Goal: Task Accomplishment & Management: Manage account settings

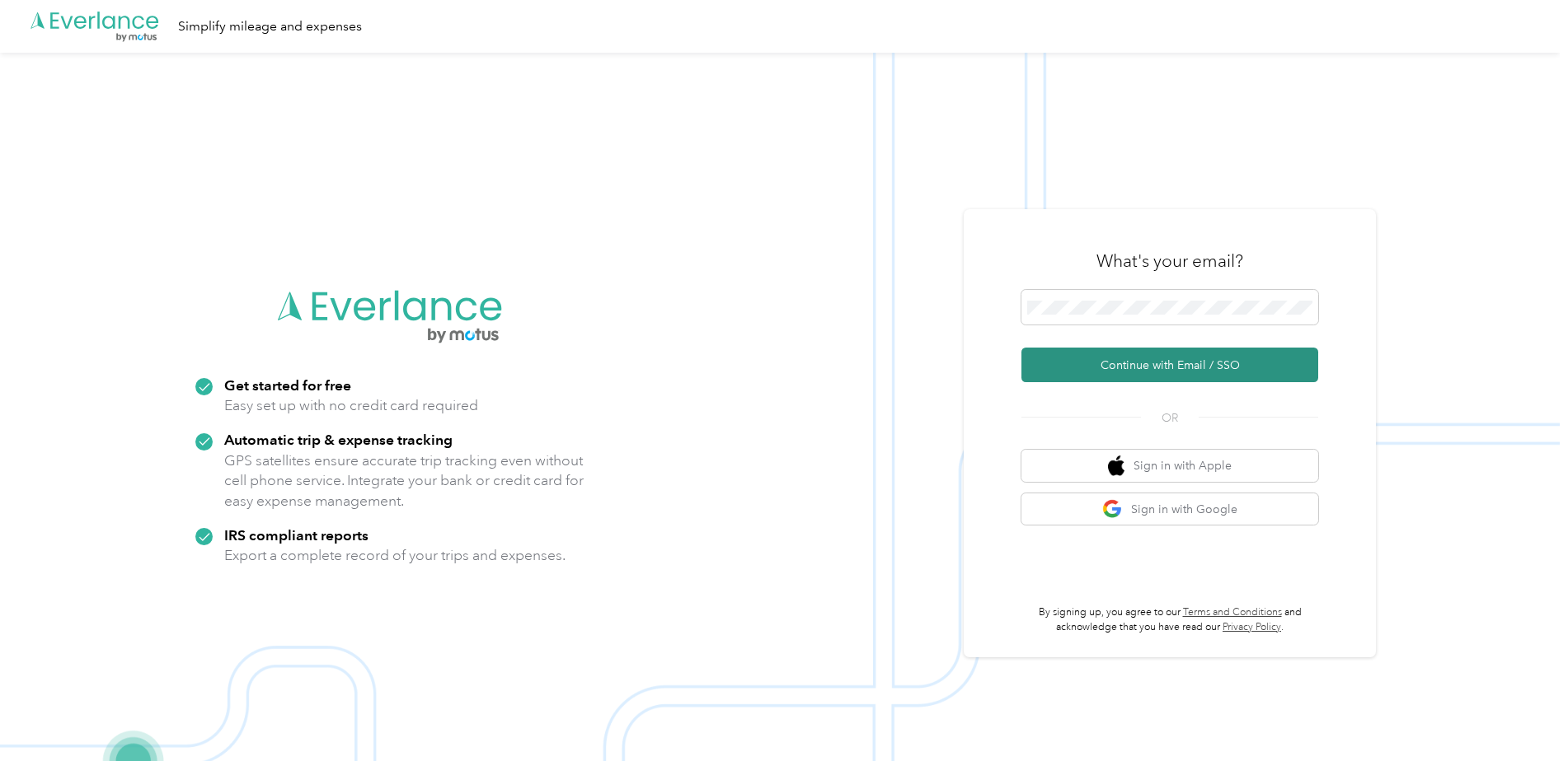
click at [1152, 358] on button "Continue with Email / SSO" at bounding box center [1169, 365] width 297 height 34
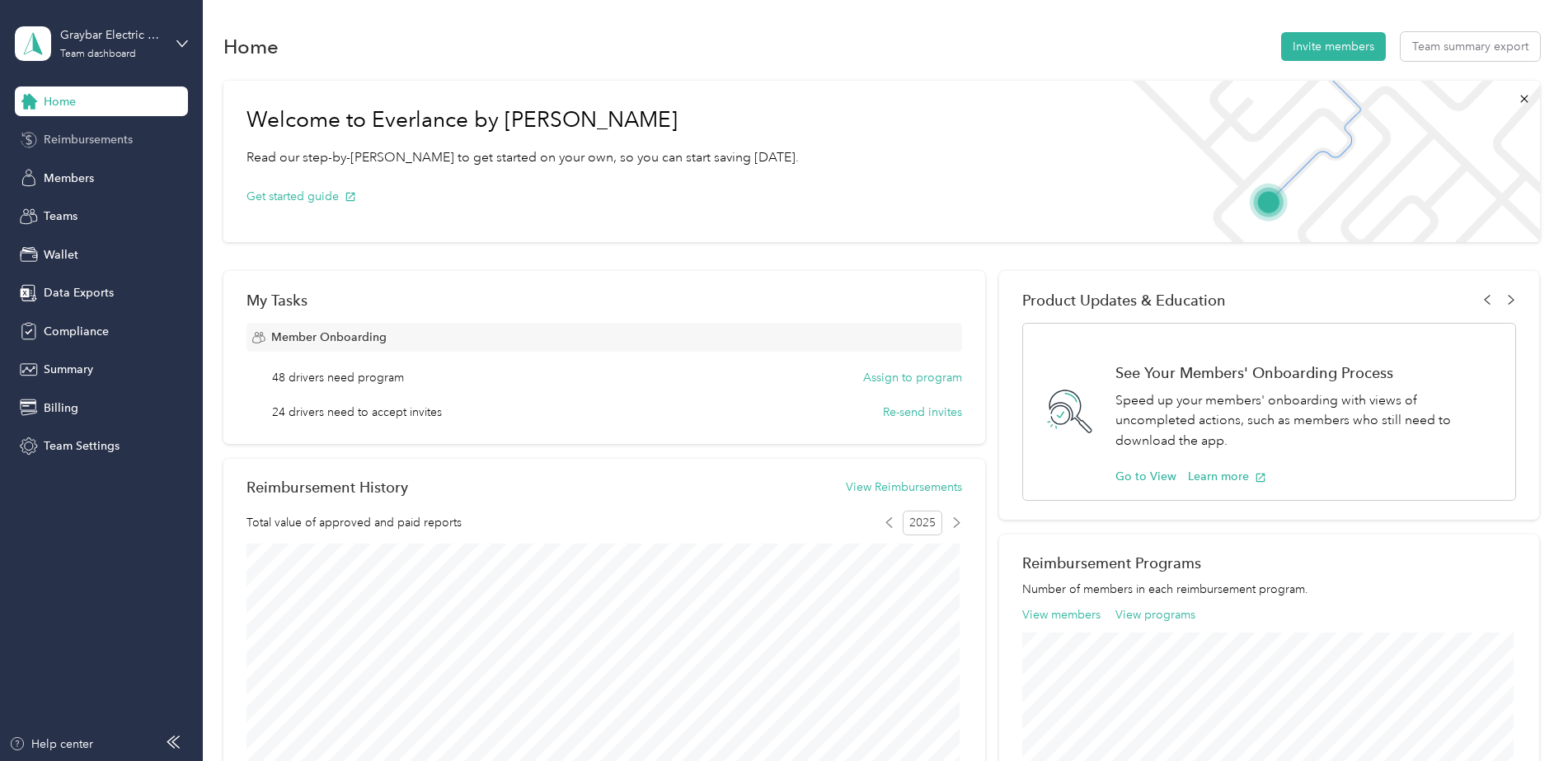
click at [92, 142] on span "Reimbursements" at bounding box center [88, 139] width 89 height 17
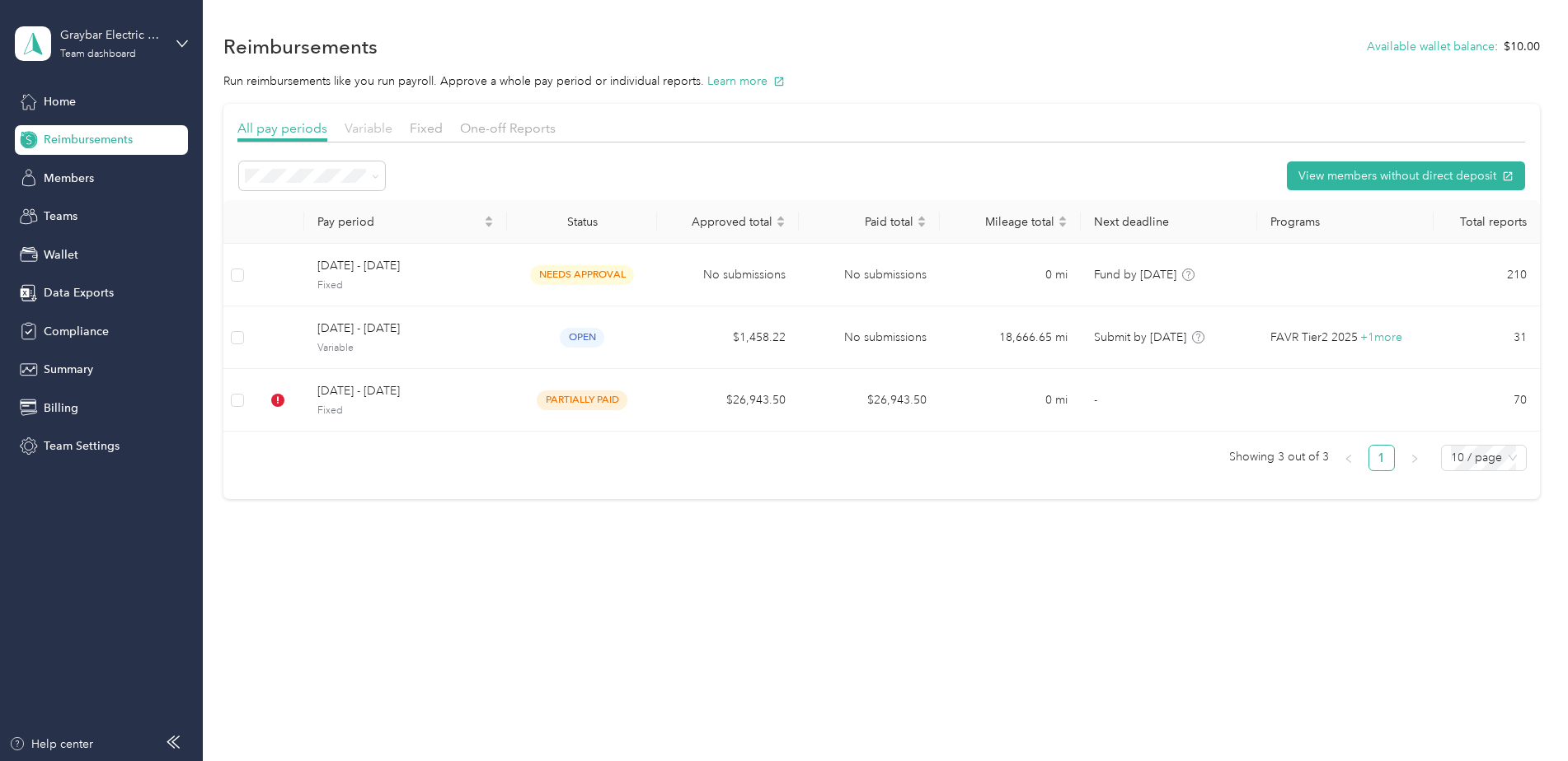
click at [380, 129] on span "Variable" at bounding box center [368, 127] width 48 height 15
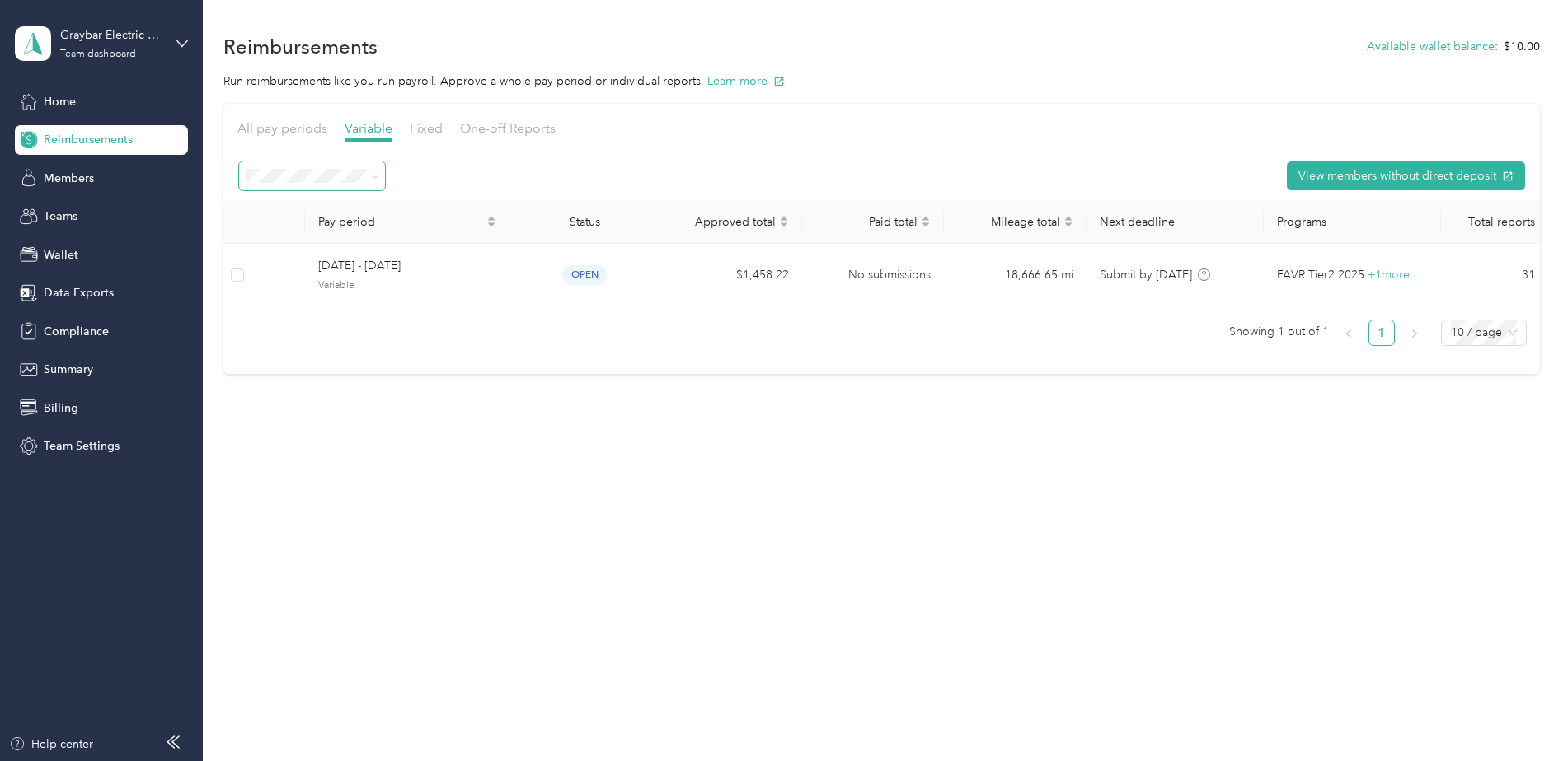
click at [382, 180] on span at bounding box center [312, 176] width 146 height 29
click at [374, 180] on span at bounding box center [375, 176] width 7 height 14
click at [295, 203] on span "All periods" at bounding box center [279, 206] width 57 height 14
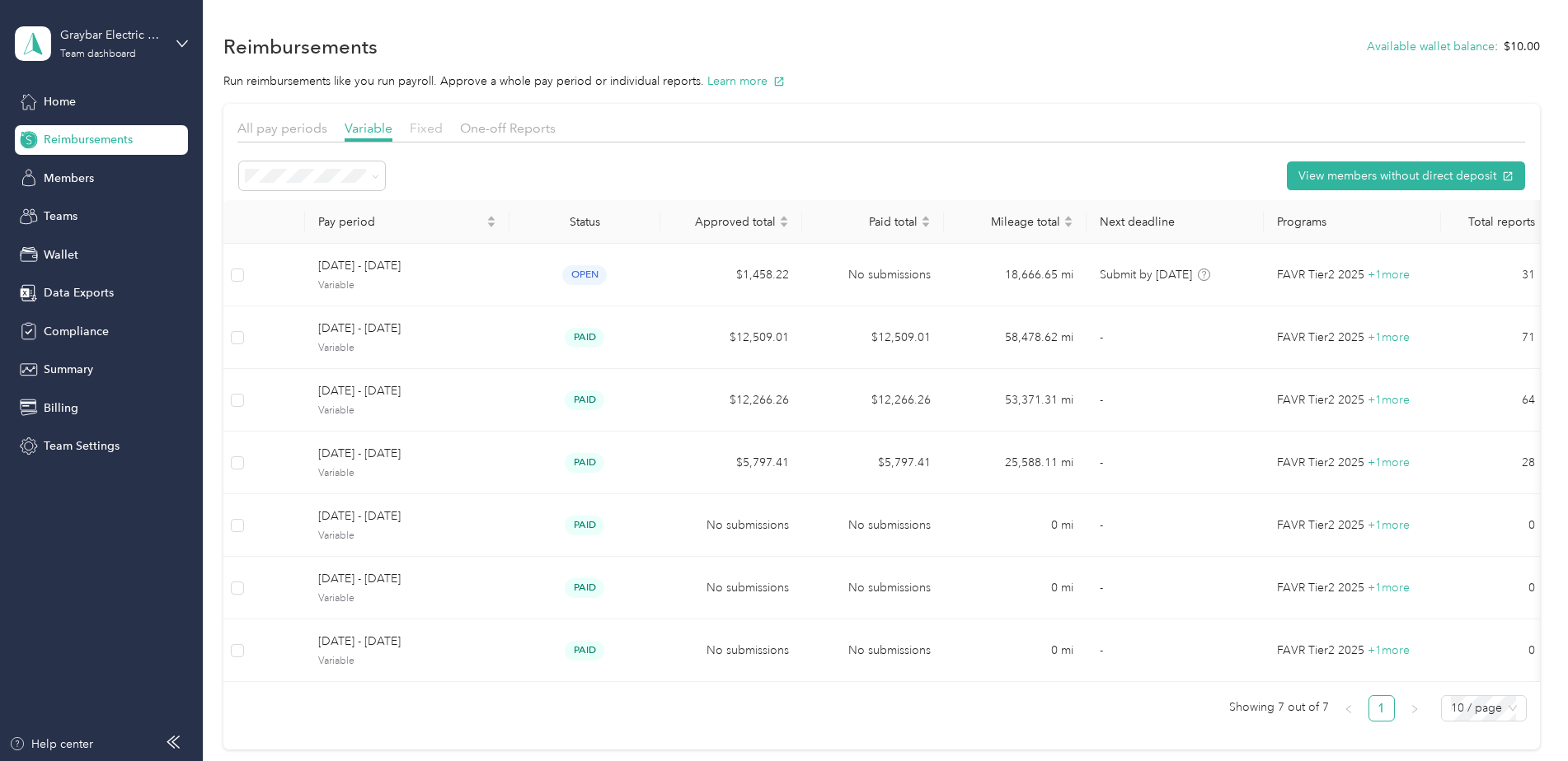
click at [417, 126] on span "Fixed" at bounding box center [426, 127] width 33 height 15
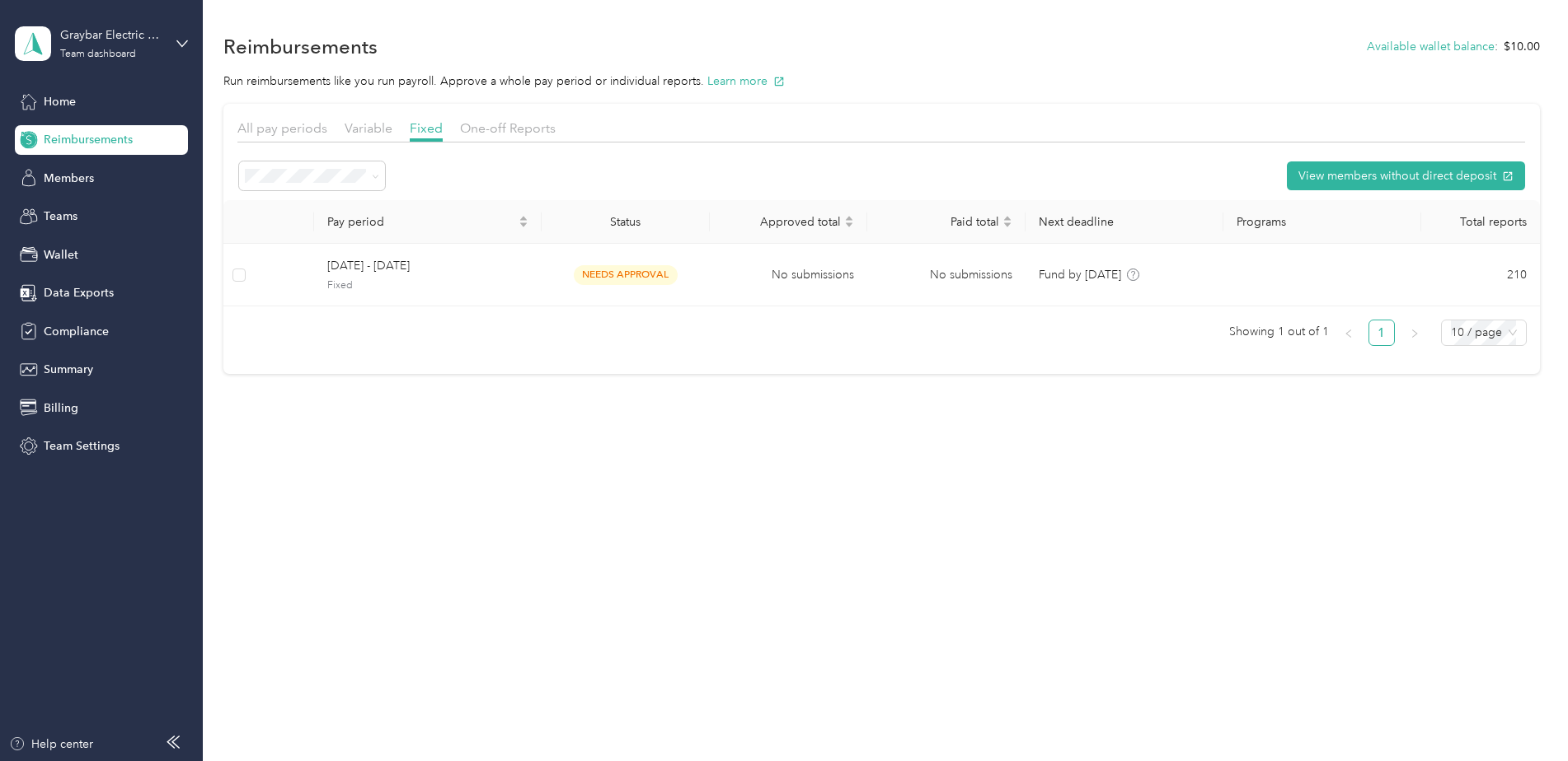
click at [280, 326] on li "All" at bounding box center [312, 319] width 146 height 30
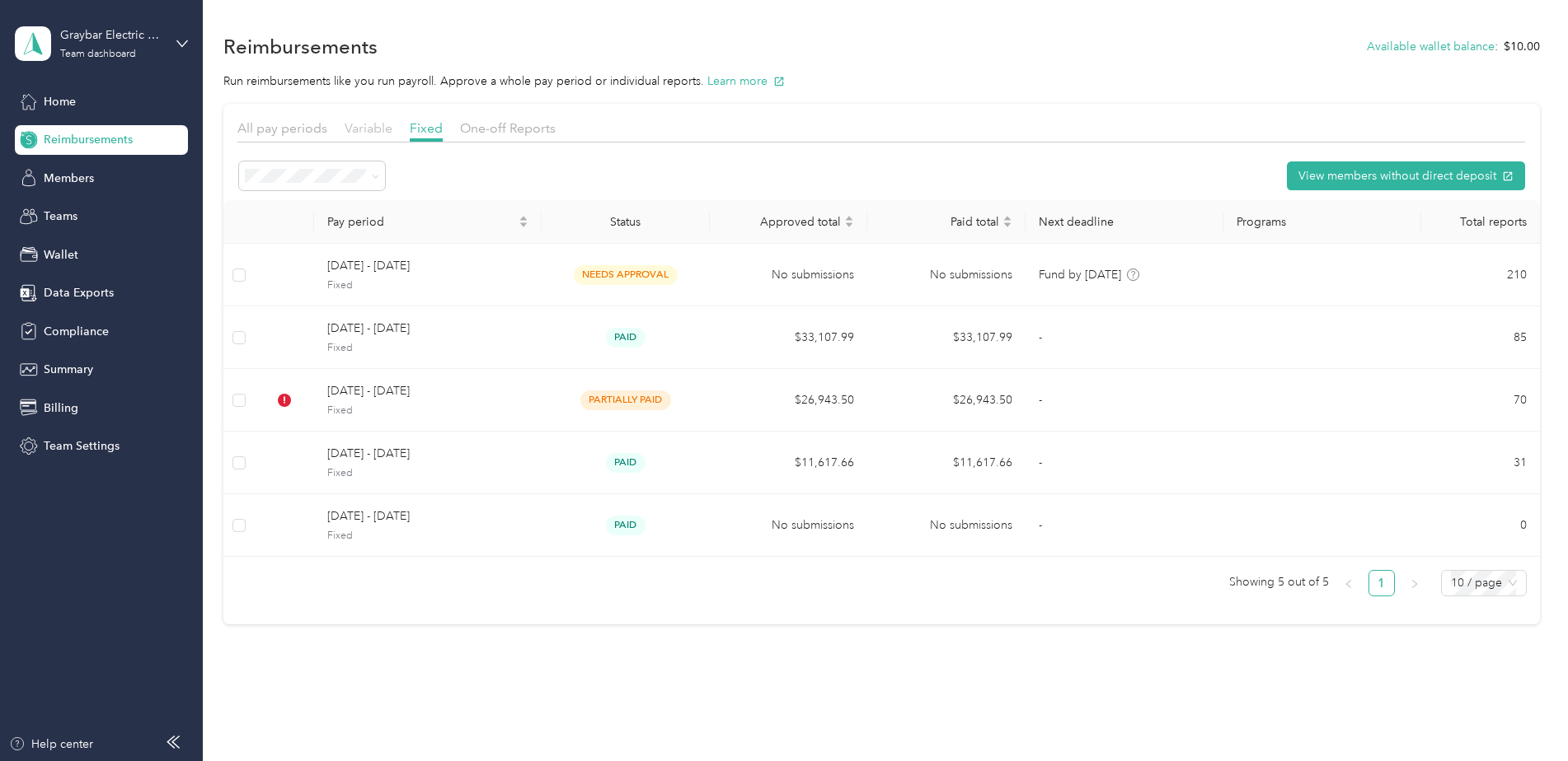
click at [377, 128] on span "Variable" at bounding box center [368, 127] width 48 height 15
